Goal: Information Seeking & Learning: Learn about a topic

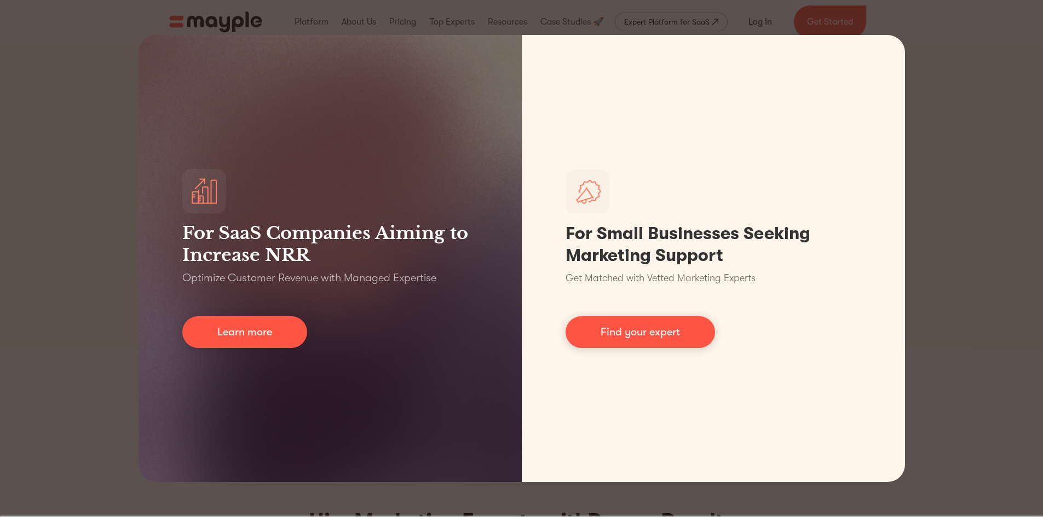
click at [966, 118] on div "For SaaS Companies Aiming to Increase NRR Optimize Customer Revenue with Manage…" at bounding box center [521, 258] width 1043 height 517
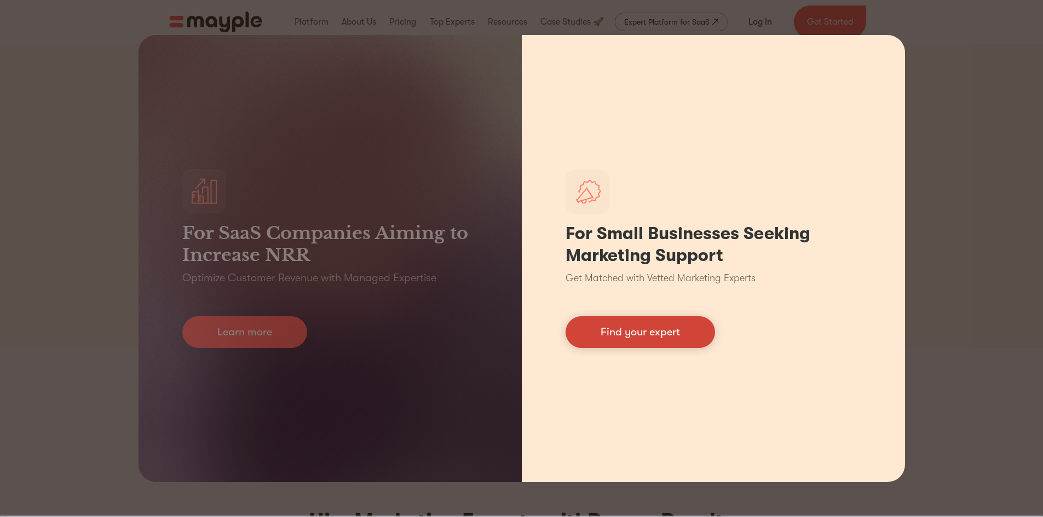
click at [690, 335] on link "Find your expert" at bounding box center [639, 332] width 149 height 32
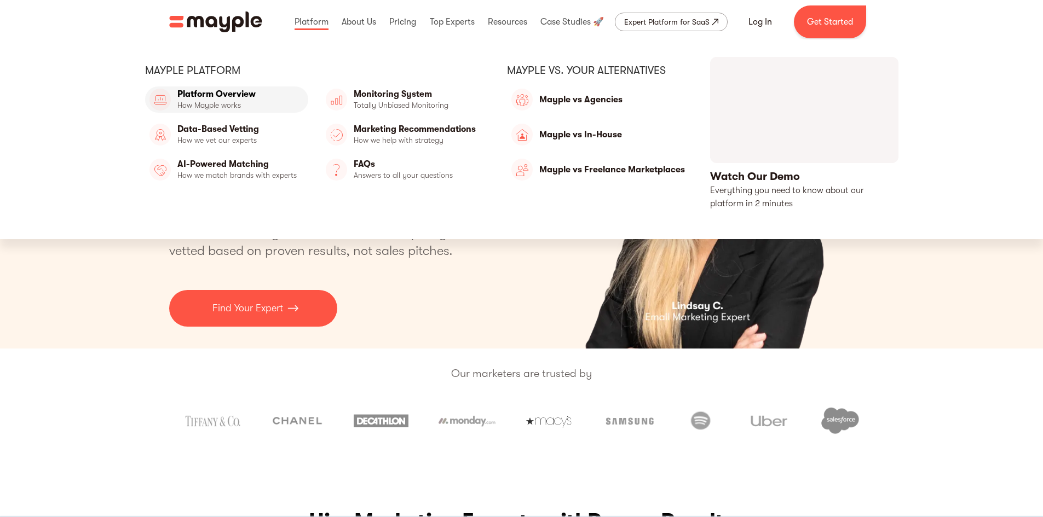
click at [253, 94] on link "Platform Overview" at bounding box center [226, 99] width 163 height 26
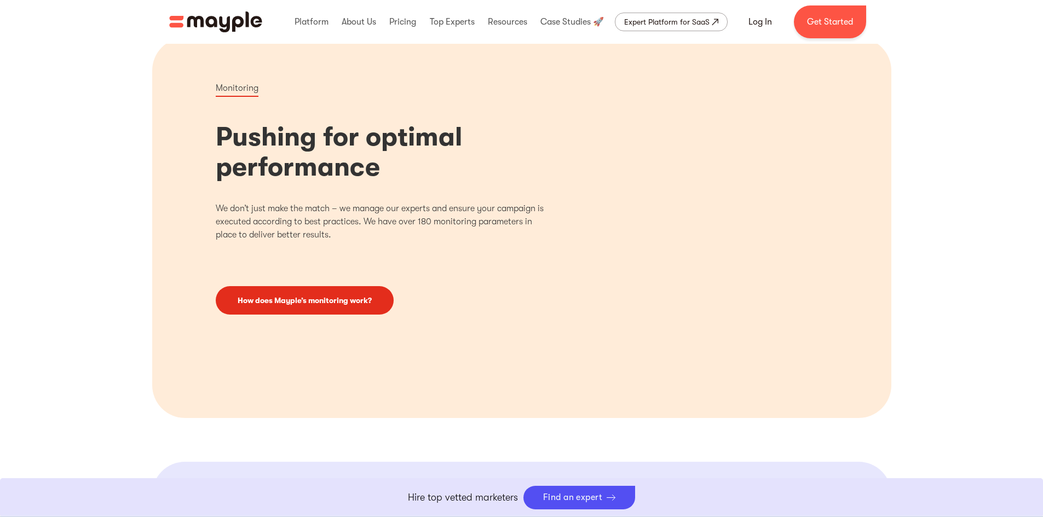
scroll to position [1204, 0]
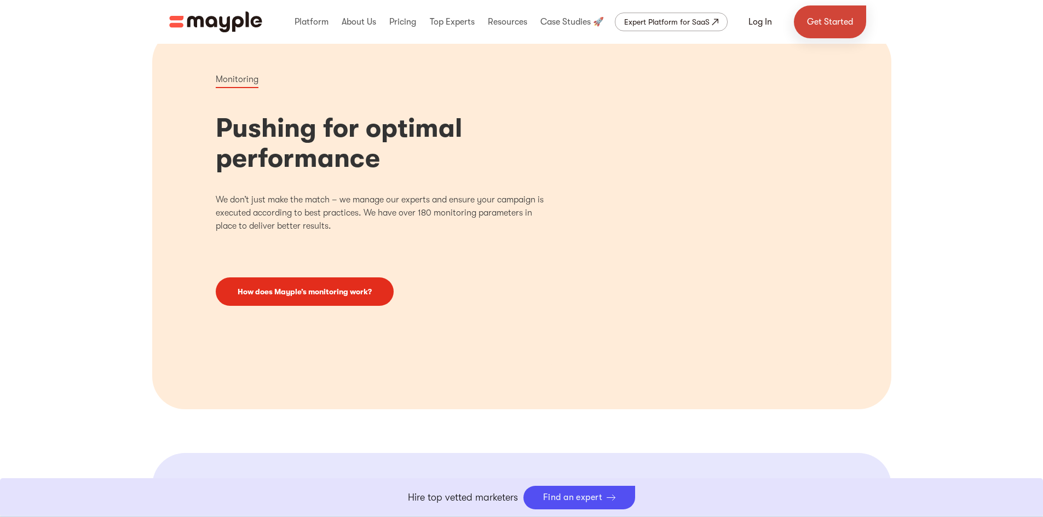
click at [839, 26] on link "Get Started" at bounding box center [830, 21] width 72 height 33
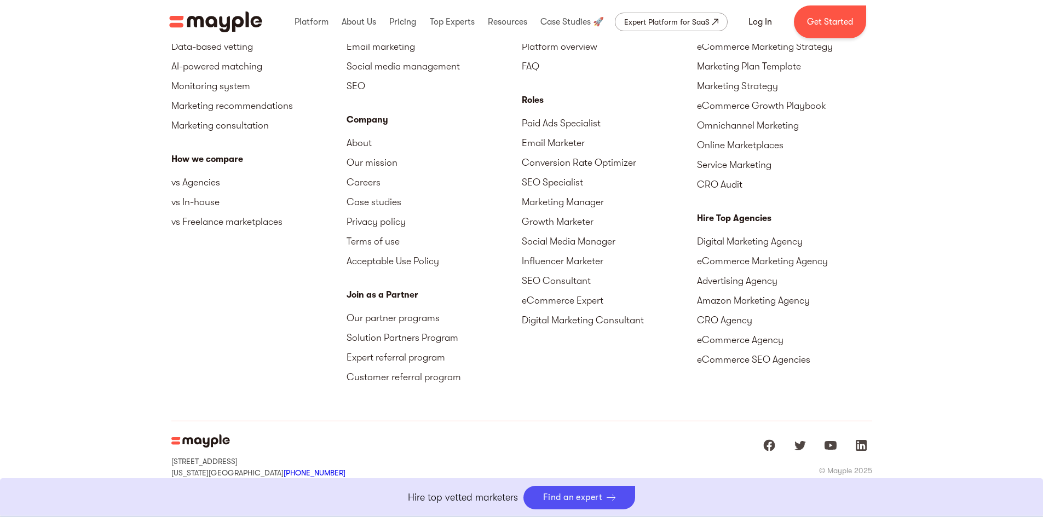
scroll to position [3393, 0]
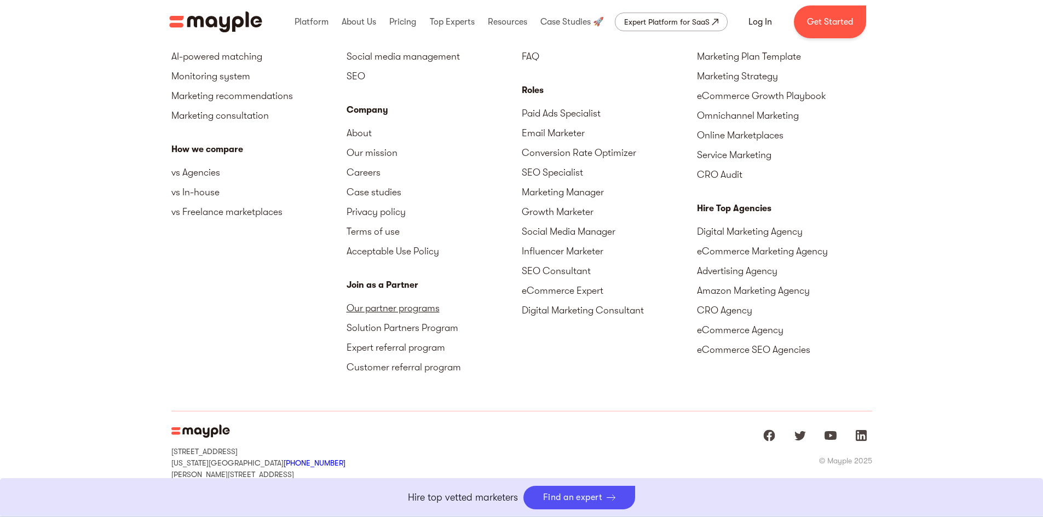
click at [407, 310] on link "Our partner programs" at bounding box center [433, 308] width 175 height 20
